Goal: Task Accomplishment & Management: Complete application form

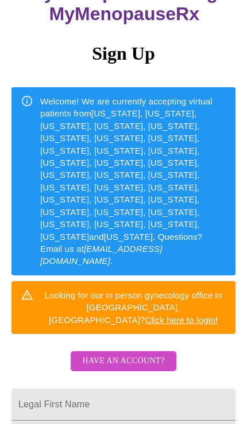
scroll to position [127, 0]
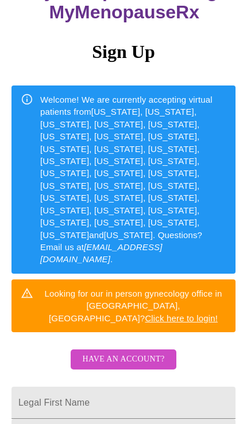
click at [185, 387] on input "Legal First Name" at bounding box center [123, 403] width 224 height 32
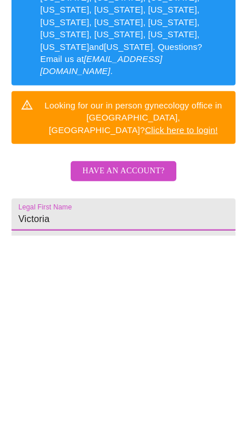
type input "Victoria"
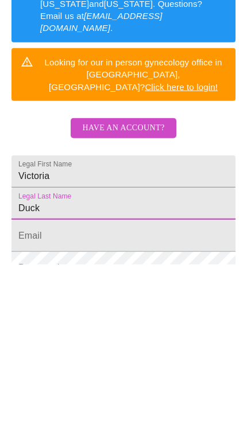
type input "Duck"
click at [29, 379] on input "Legal First Name" at bounding box center [123, 395] width 224 height 32
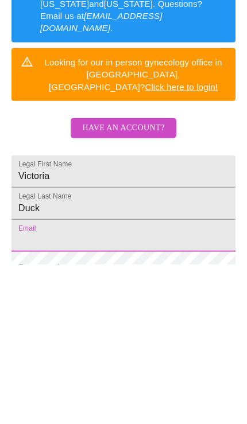
scroll to position [243, 0]
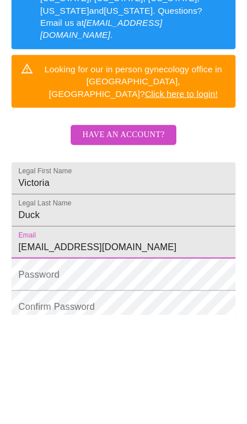
type input "[EMAIL_ADDRESS][DOMAIN_NAME]"
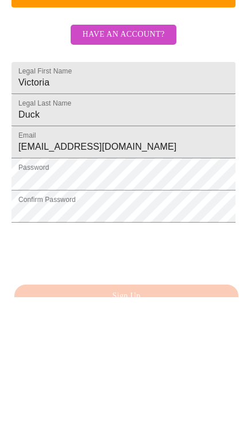
scroll to position [300, 0]
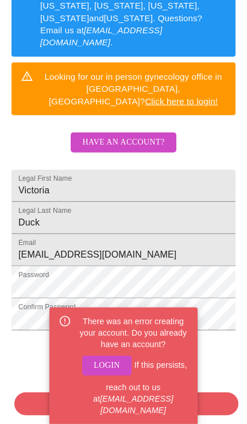
scroll to position [347, 0]
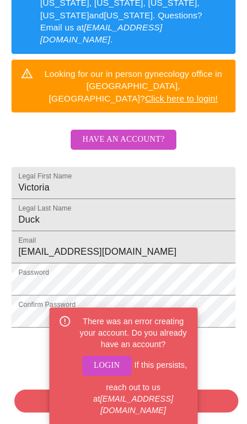
click at [111, 372] on span "Login" at bounding box center [107, 366] width 26 height 14
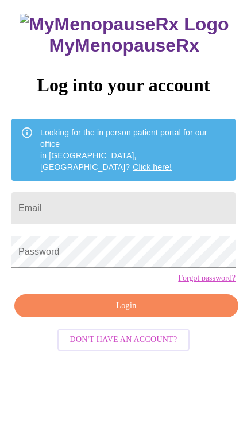
scroll to position [59, 0]
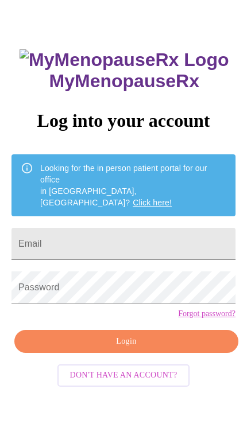
click at [28, 228] on input "Email" at bounding box center [123, 244] width 224 height 32
type input "torysue94"
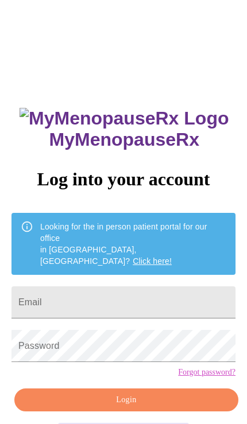
scroll to position [3, 0]
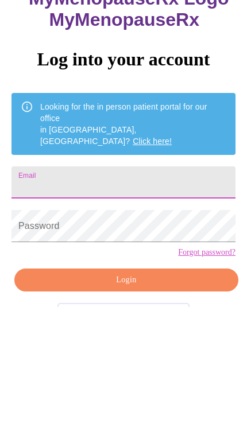
type input "torysue94"
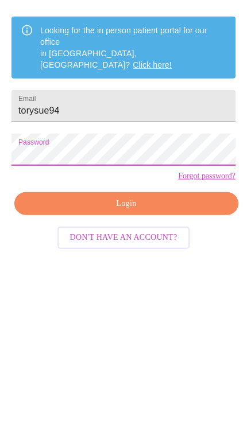
click at [33, 335] on span "Login" at bounding box center [126, 342] width 197 height 14
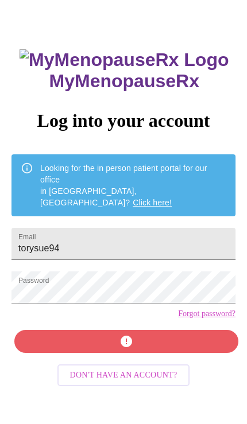
click at [178, 336] on div "MyMenopauseRx Log into your account Looking for the in person patient portal fo…" at bounding box center [123, 243] width 247 height 424
